Goal: Navigation & Orientation: Go to known website

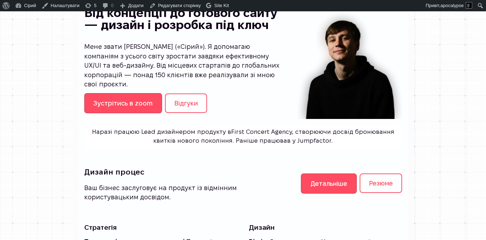
scroll to position [53, 0]
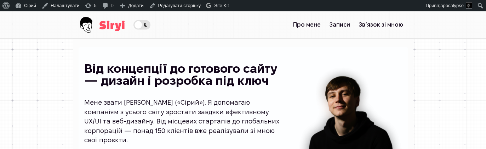
click at [133, 21] on span "Theme switcher" at bounding box center [141, 25] width 17 height 10
